Goal: Task Accomplishment & Management: Complete application form

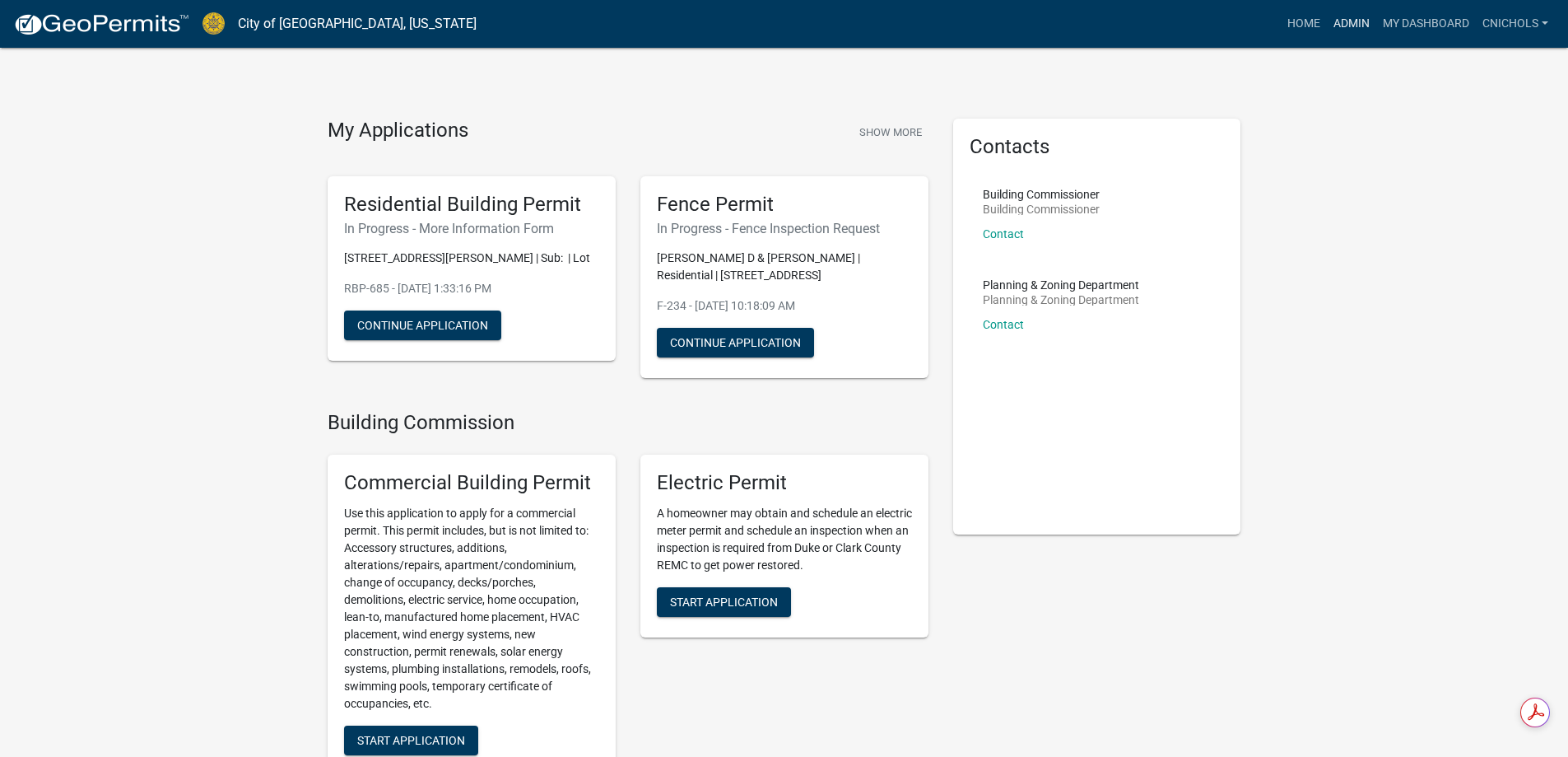
click at [1352, 20] on link "Admin" at bounding box center [1351, 24] width 49 height 31
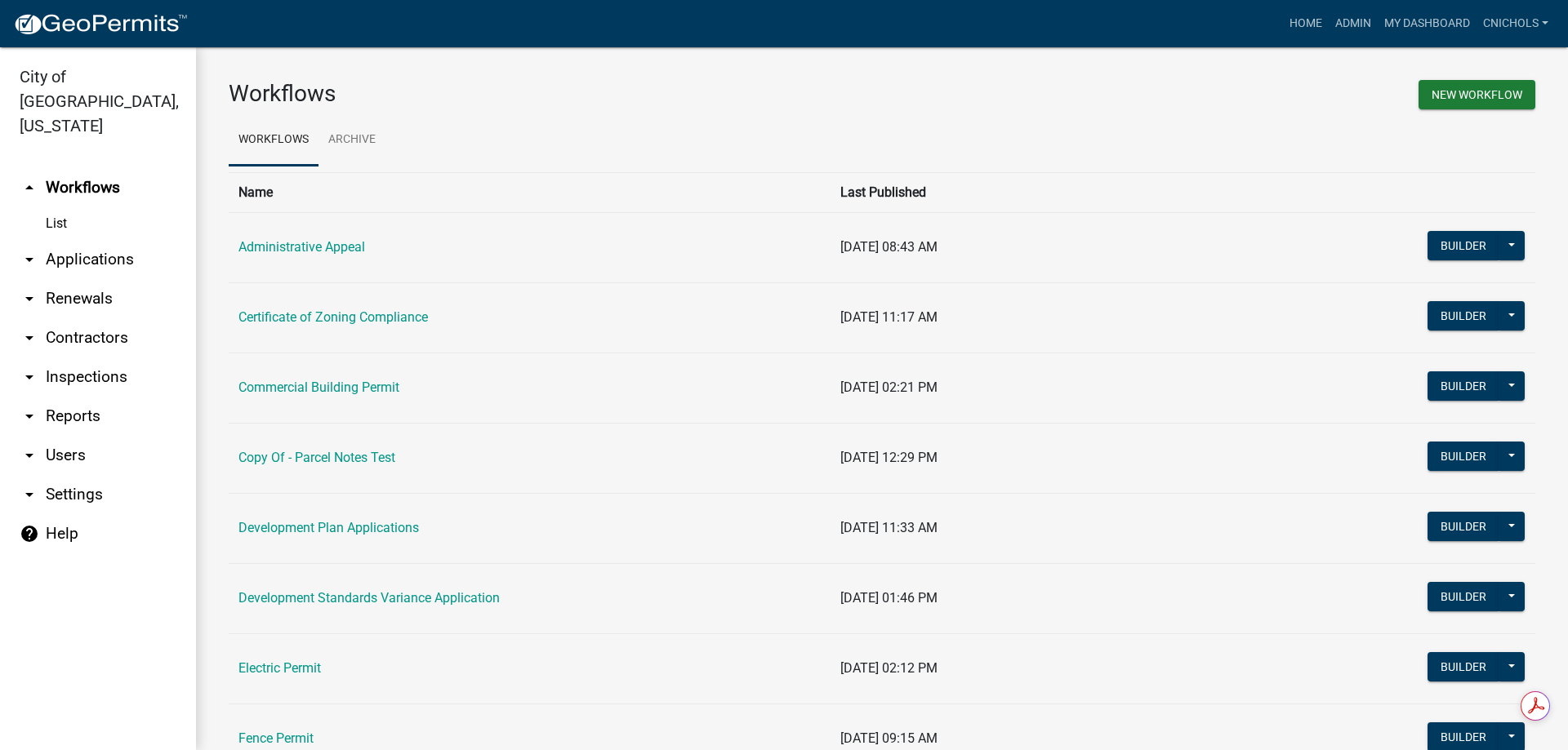
click at [89, 240] on link "arrow_drop_down Applications" at bounding box center [98, 260] width 196 height 39
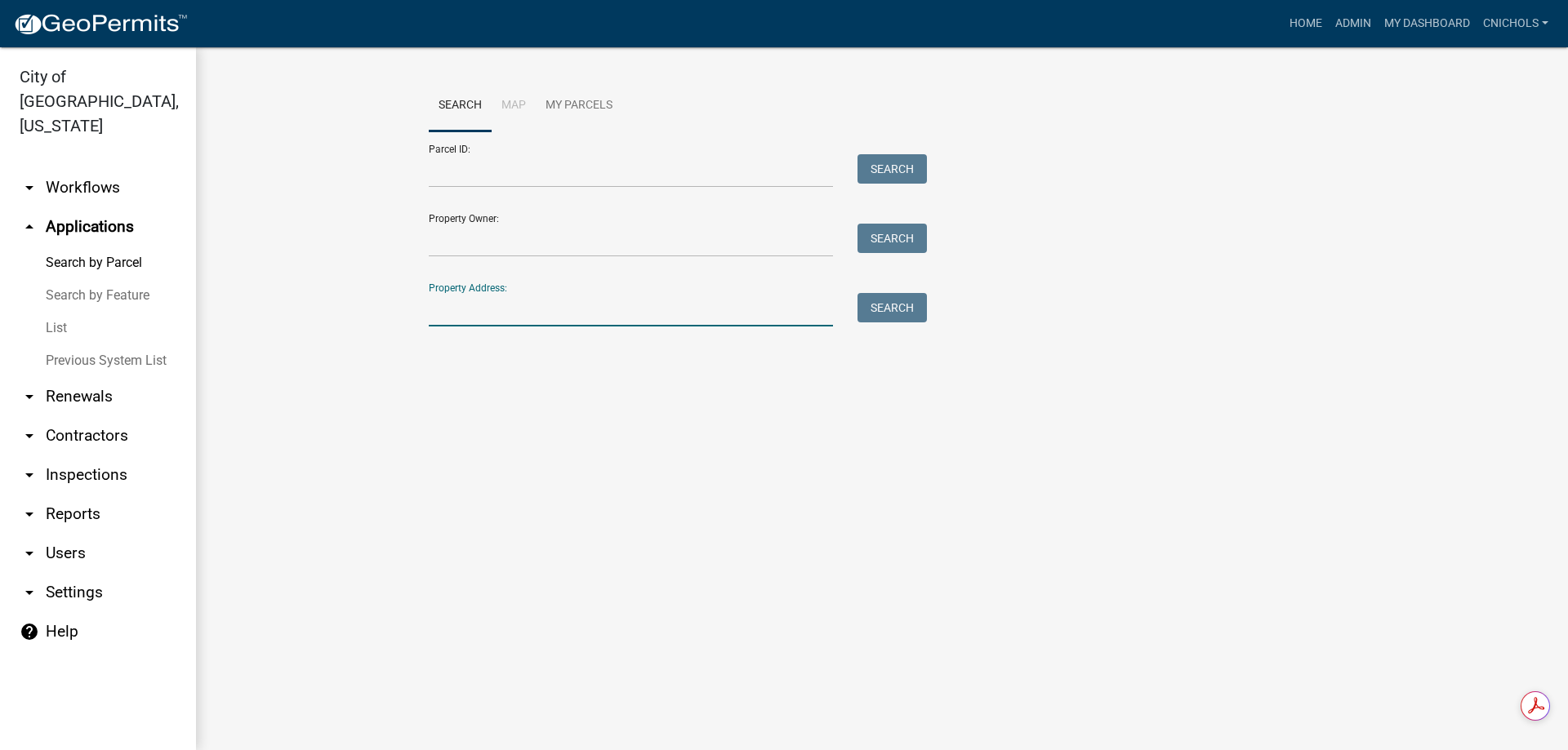
click at [447, 311] on input "Property Address:" at bounding box center [630, 310] width 404 height 34
type input "1002 e 10"
drag, startPoint x: 893, startPoint y: 310, endPoint x: 912, endPoint y: 300, distance: 21.5
click at [893, 309] on button "Search" at bounding box center [892, 308] width 69 height 29
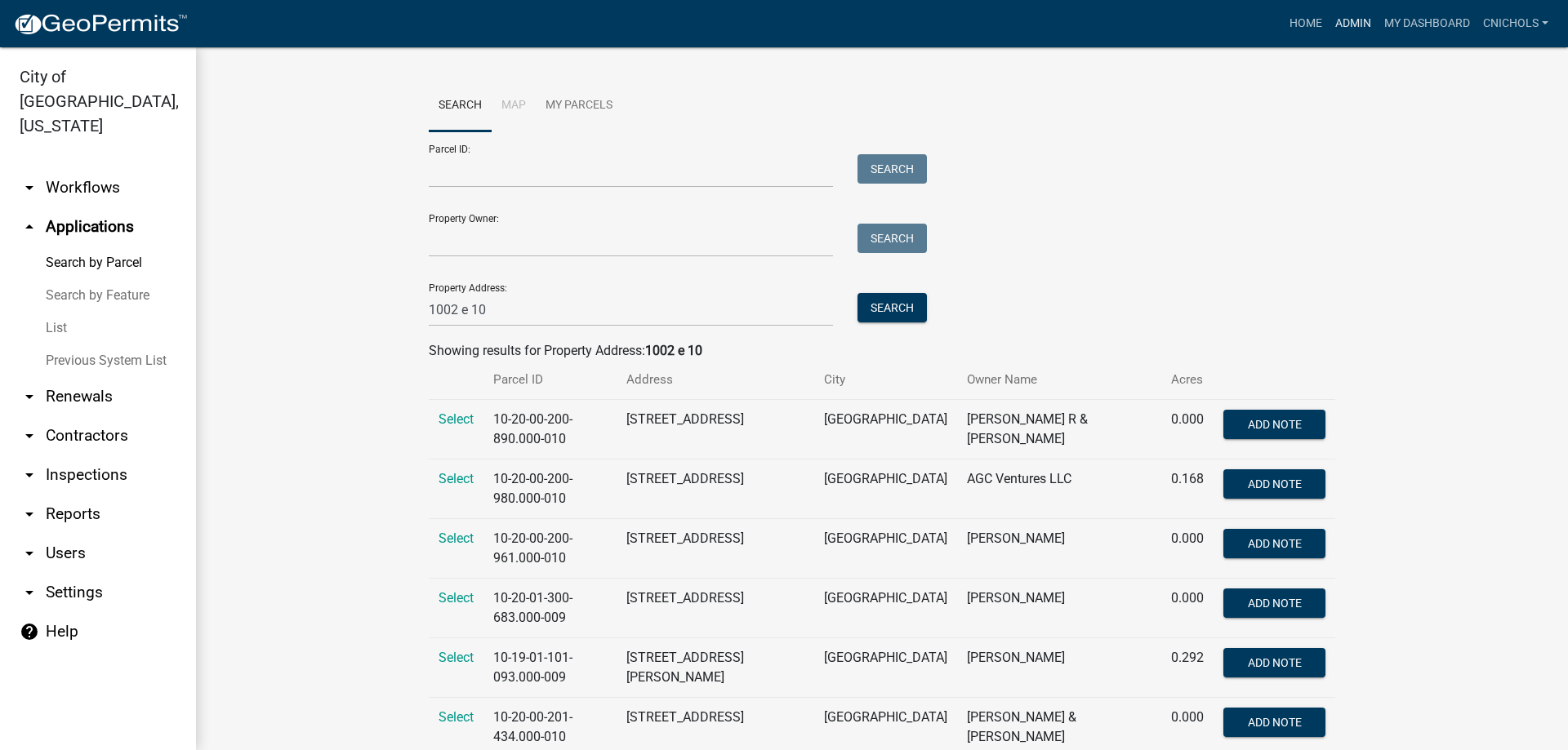
click at [1352, 20] on link "Admin" at bounding box center [1352, 23] width 49 height 31
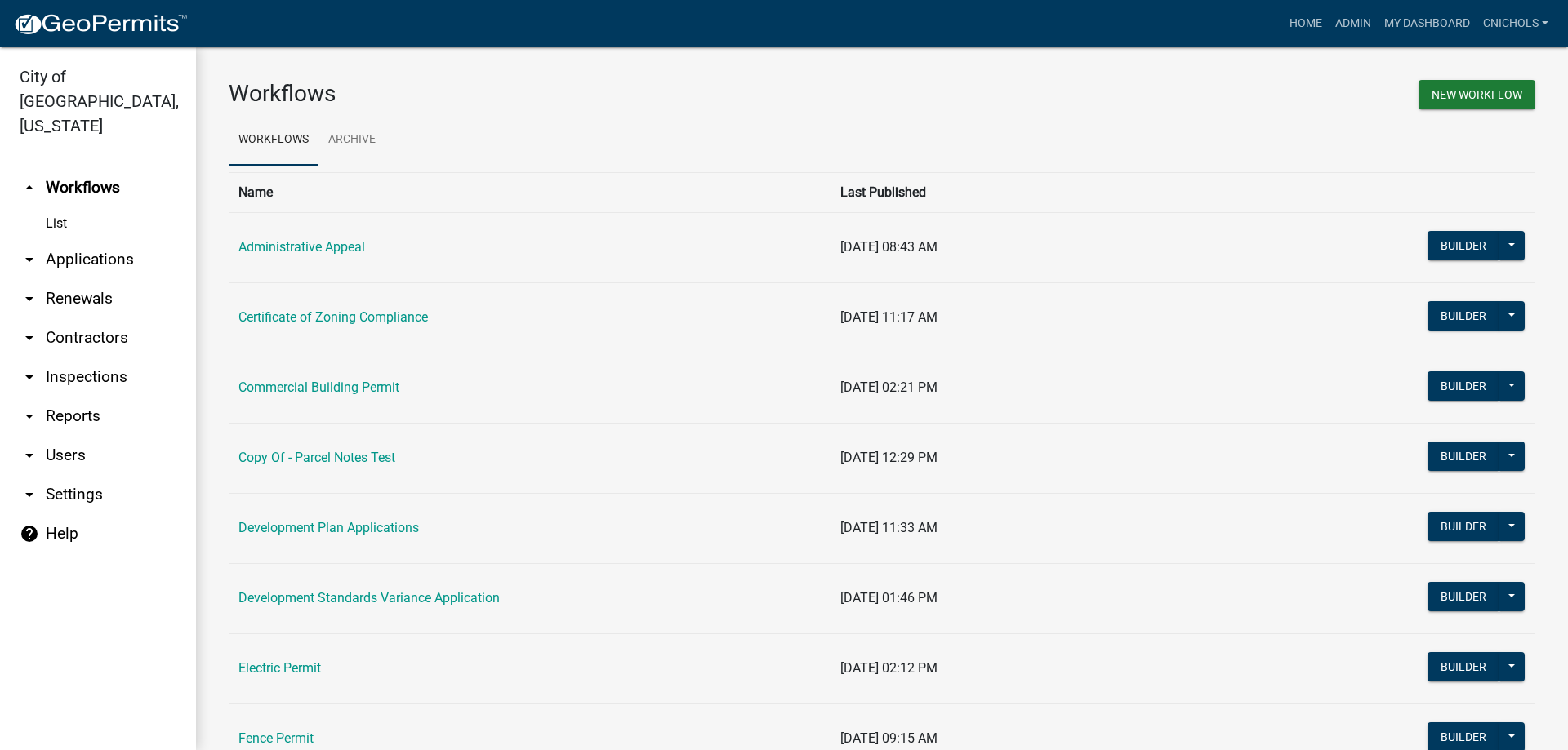
click at [288, 317] on link "Certificate of Zoning Compliance" at bounding box center [333, 317] width 189 height 16
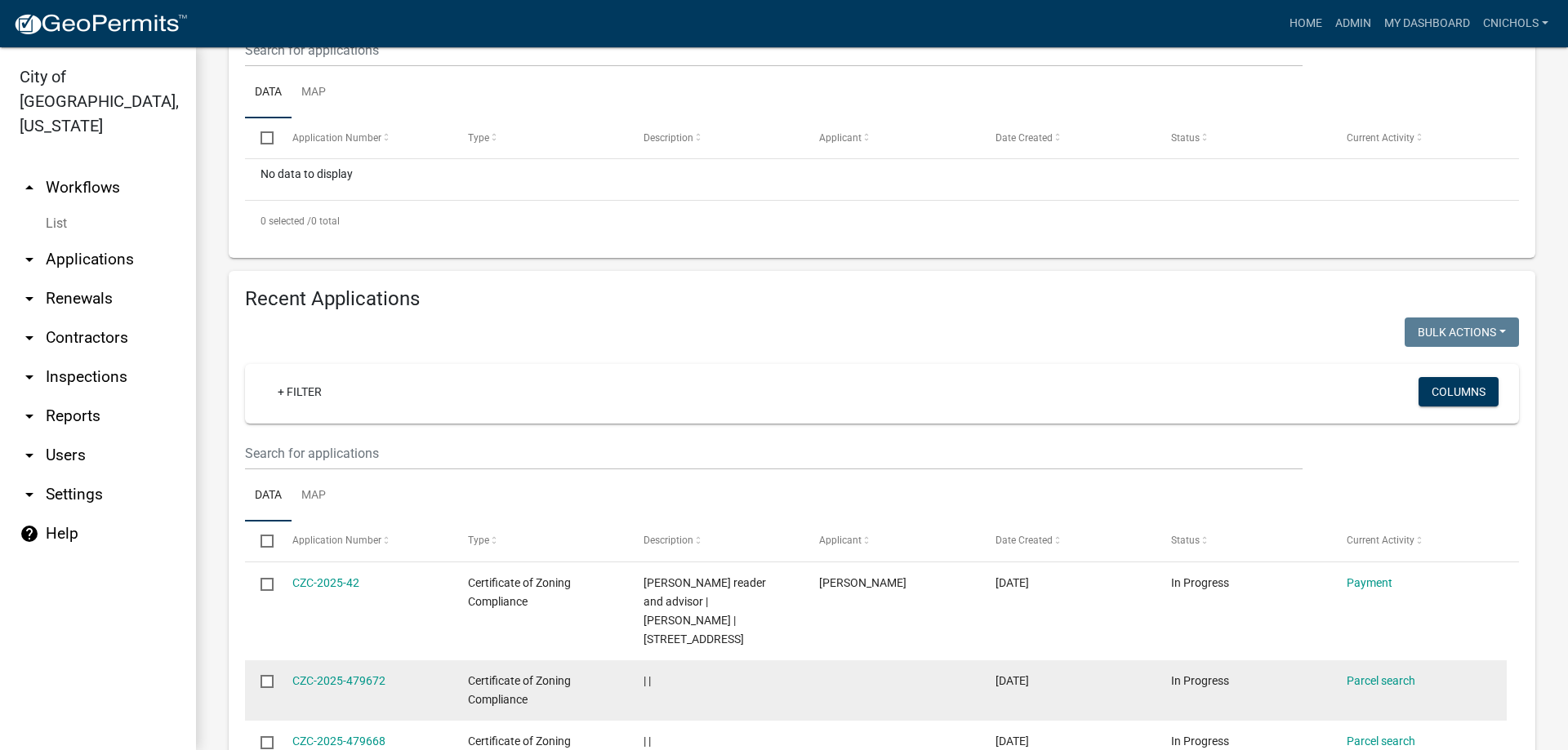
scroll to position [408, 0]
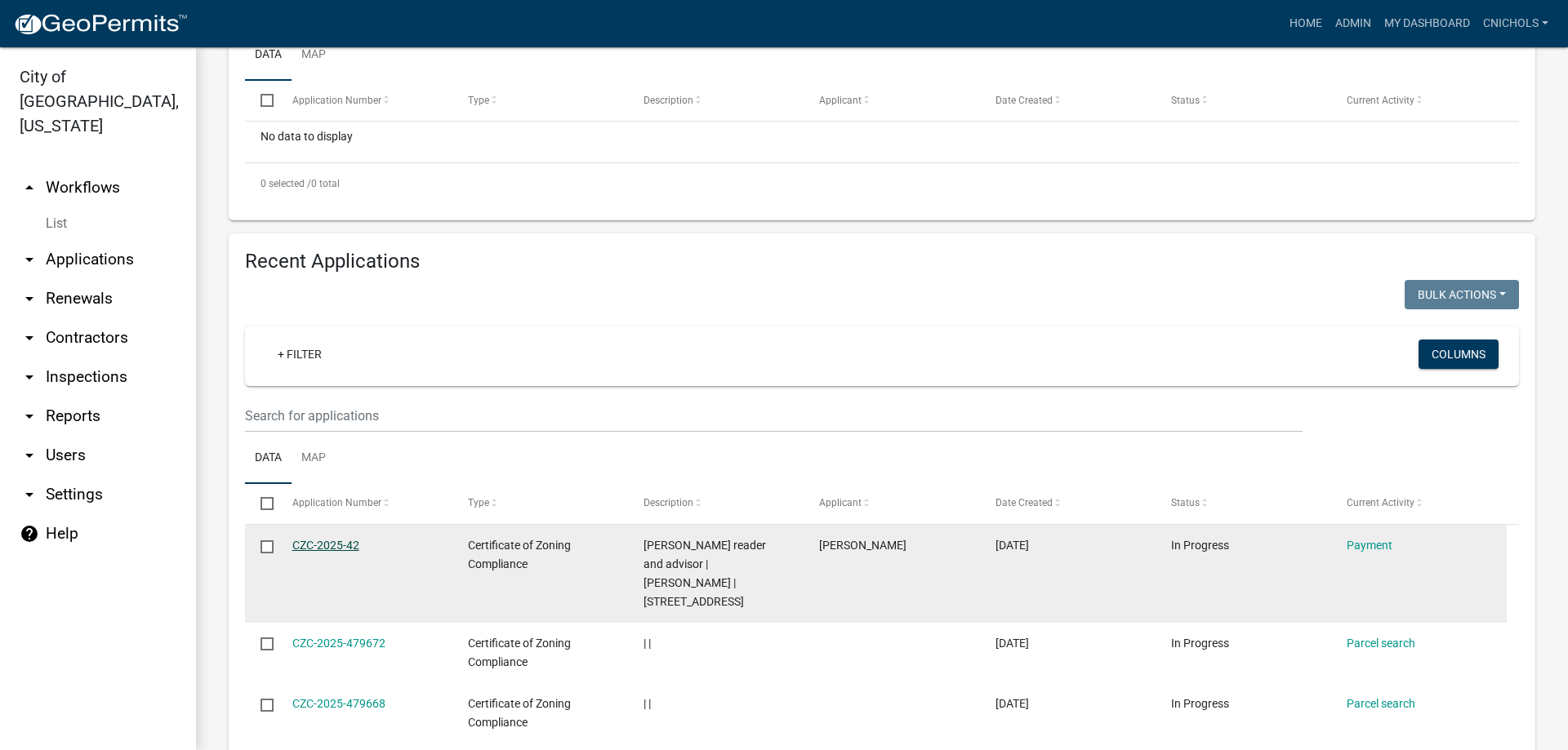
click at [333, 541] on link "CZC-2025-42" at bounding box center [325, 546] width 67 height 13
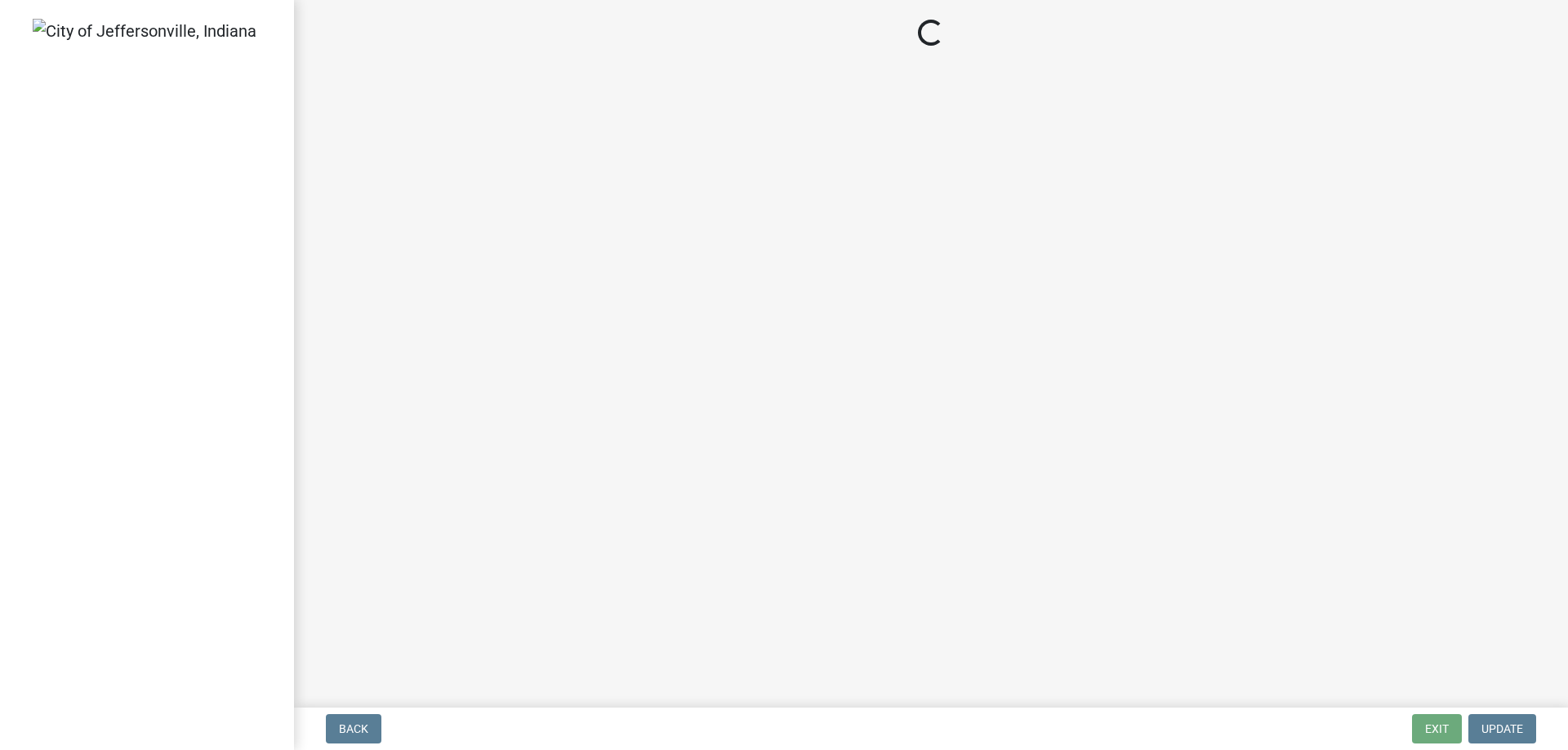
select select "3: 3"
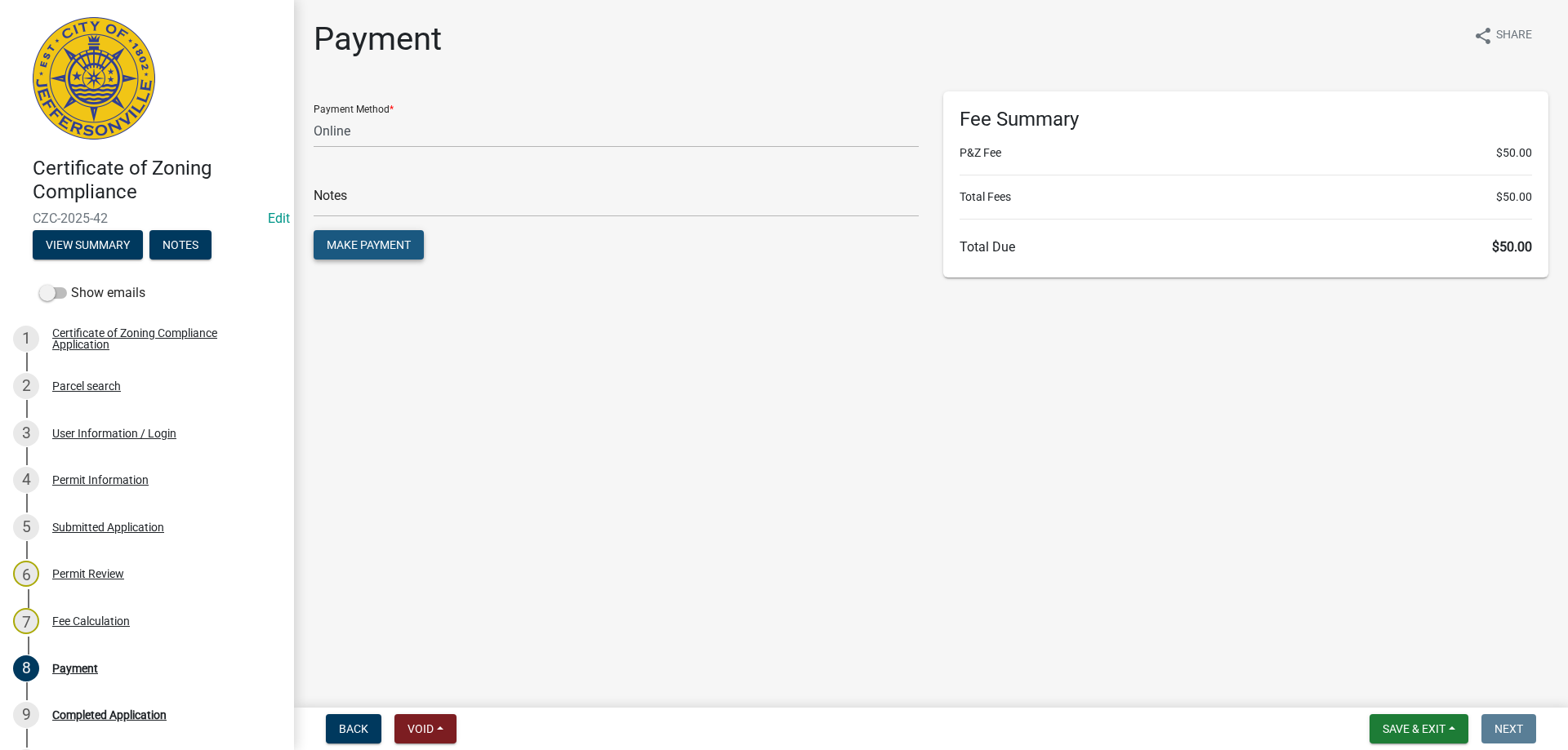
click at [376, 243] on span "Make Payment" at bounding box center [369, 245] width 84 height 13
